Goal: Complete application form

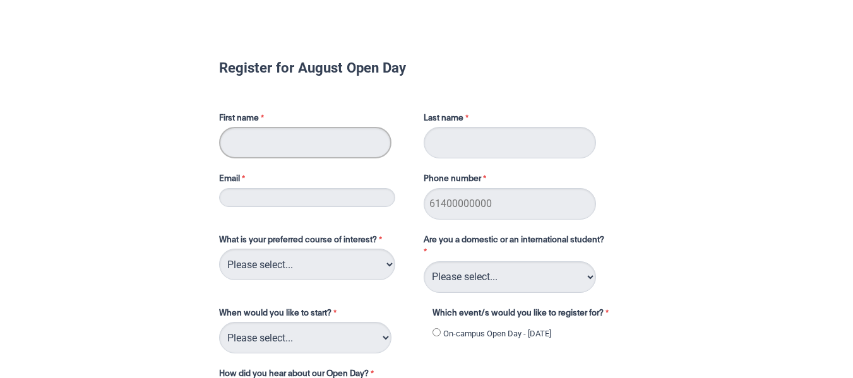
click at [306, 141] on input "First name" at bounding box center [305, 143] width 172 height 32
type input "[PERSON_NAME]"
click at [439, 138] on input "Last name" at bounding box center [510, 143] width 172 height 32
type input "Window"
click at [319, 194] on input "Email" at bounding box center [307, 197] width 176 height 19
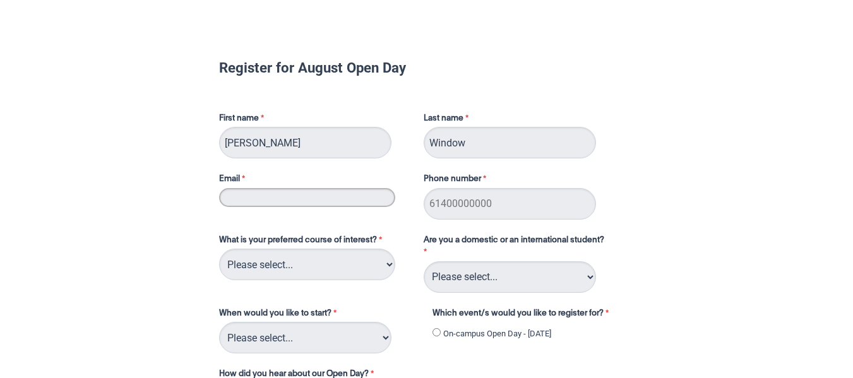
type input "[EMAIL_ADDRESS][DOMAIN_NAME]"
type input "0415104886"
drag, startPoint x: 491, startPoint y: 206, endPoint x: 336, endPoint y: 213, distance: 154.8
click at [336, 213] on div "First name [PERSON_NAME] Last name Window Email [EMAIL_ADDRESS][DOMAIN_NAME] Ph…" at bounding box center [426, 161] width 425 height 122
type input "0424969675"
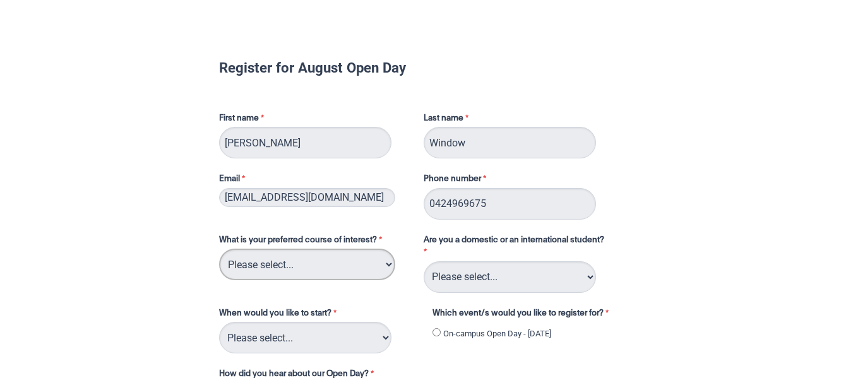
click at [335, 271] on select "Please select... 2D Animation Acting Audio Engineering Circus Arts Comedy Digit…" at bounding box center [307, 265] width 176 height 32
select select "tfa_93"
click at [219, 249] on select "Please select... 2D Animation Acting Audio Engineering Circus Arts Comedy Digit…" at bounding box center [307, 265] width 176 height 32
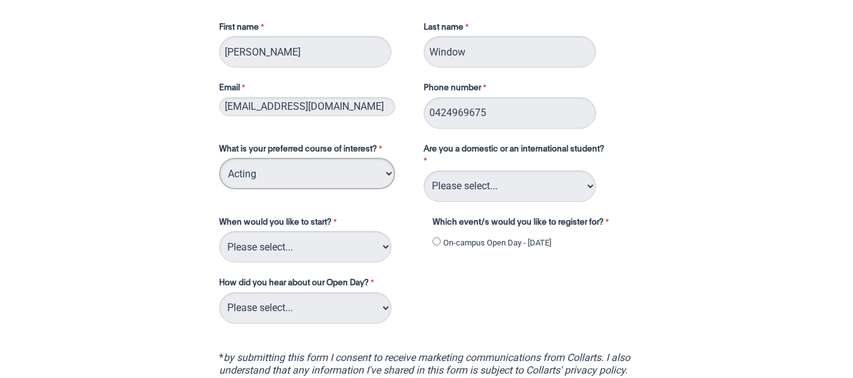
scroll to position [92, 0]
click at [341, 251] on select "Please select... Trimester 3 2025, starting [DATE] Trimester 1 2026, starting […" at bounding box center [305, 246] width 172 height 32
select select "tfa_234"
click at [219, 230] on select "Please select... Trimester 3 2025, starting [DATE] Trimester 1 2026, starting […" at bounding box center [305, 246] width 172 height 32
click at [304, 308] on select "Please select... Career Advisor Career Expo Collarts Newsletter/Email Collarts …" at bounding box center [305, 308] width 172 height 32
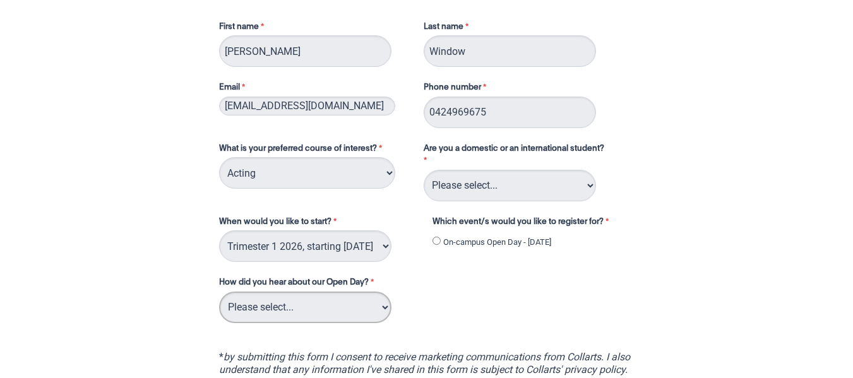
select select "tfa_143"
click at [219, 292] on select "Please select... Career Advisor Career Expo Collarts Newsletter/Email Collarts …" at bounding box center [305, 308] width 172 height 32
click at [511, 186] on select "Please select... Domestic Student International Student" at bounding box center [510, 186] width 172 height 32
select select "tfa_126"
click at [424, 170] on select "Please select... Domestic Student International Student" at bounding box center [510, 186] width 172 height 32
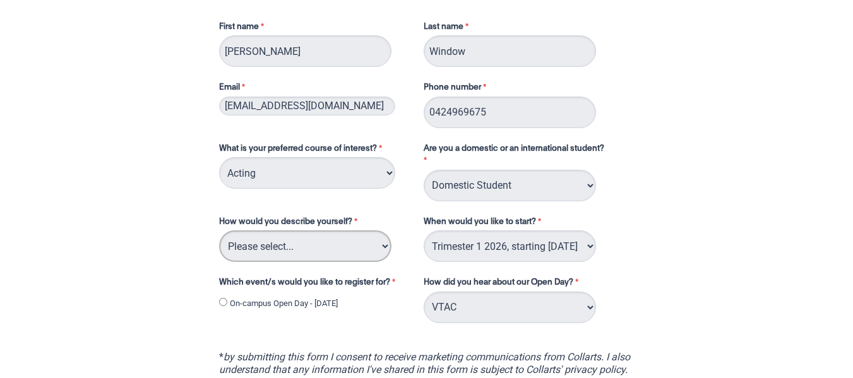
click at [348, 246] on select "Please select... I've completed Year 12 I'm looking for a career change I'm alr…" at bounding box center [305, 246] width 172 height 32
select select "tfa_69"
click at [219, 230] on select "Please select... I've completed Year 12 I'm looking for a career change I'm alr…" at bounding box center [305, 246] width 172 height 32
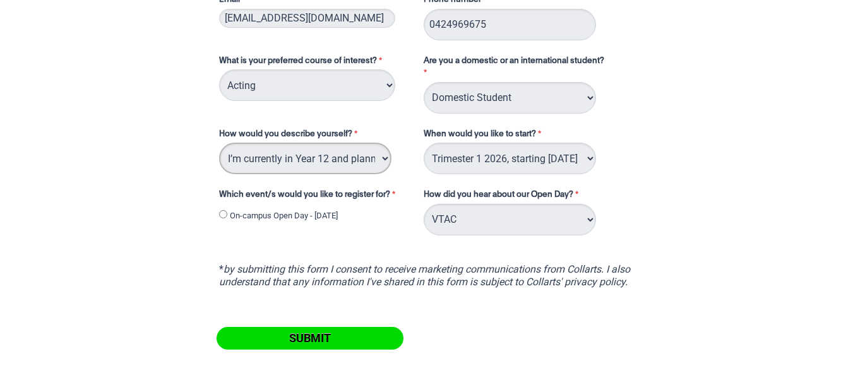
scroll to position [180, 0]
click at [357, 329] on input "Submit" at bounding box center [310, 337] width 187 height 23
click at [222, 216] on input "On-campus Open Day - [DATE]" at bounding box center [223, 214] width 8 height 8
radio input "true"
click at [275, 327] on input "Submit" at bounding box center [310, 337] width 187 height 23
